Goal: Task Accomplishment & Management: Use online tool/utility

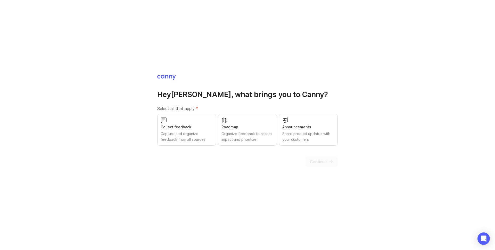
click at [248, 90] on h1 "Hey [PERSON_NAME] , what brings you to [GEOGRAPHIC_DATA]?" at bounding box center [247, 94] width 180 height 9
drag, startPoint x: 274, startPoint y: 126, endPoint x: 262, endPoint y: 127, distance: 11.4
click at [274, 126] on div "Roadmap Organize feedback to assess impact and prioritize" at bounding box center [247, 129] width 59 height 32
click at [320, 163] on span "Continue" at bounding box center [318, 161] width 17 height 6
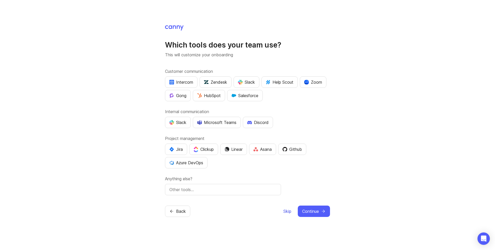
click at [287, 212] on span "Skip" at bounding box center [287, 211] width 8 height 6
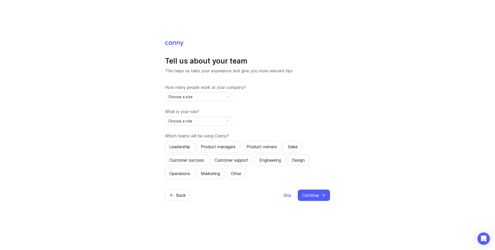
click at [288, 193] on span "Skip" at bounding box center [287, 195] width 8 height 6
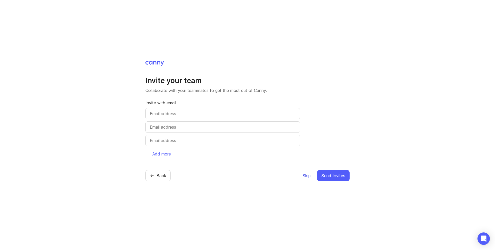
drag, startPoint x: 304, startPoint y: 176, endPoint x: 303, endPoint y: 179, distance: 2.8
click at [304, 176] on span "Skip" at bounding box center [307, 175] width 8 height 6
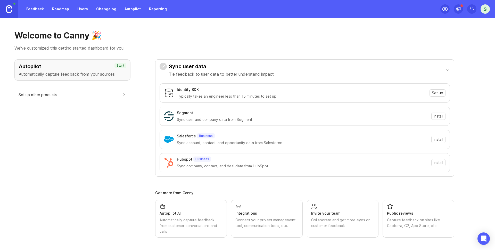
click at [29, 9] on link "Feedback" at bounding box center [35, 8] width 24 height 9
